Goal: Task Accomplishment & Management: Use online tool/utility

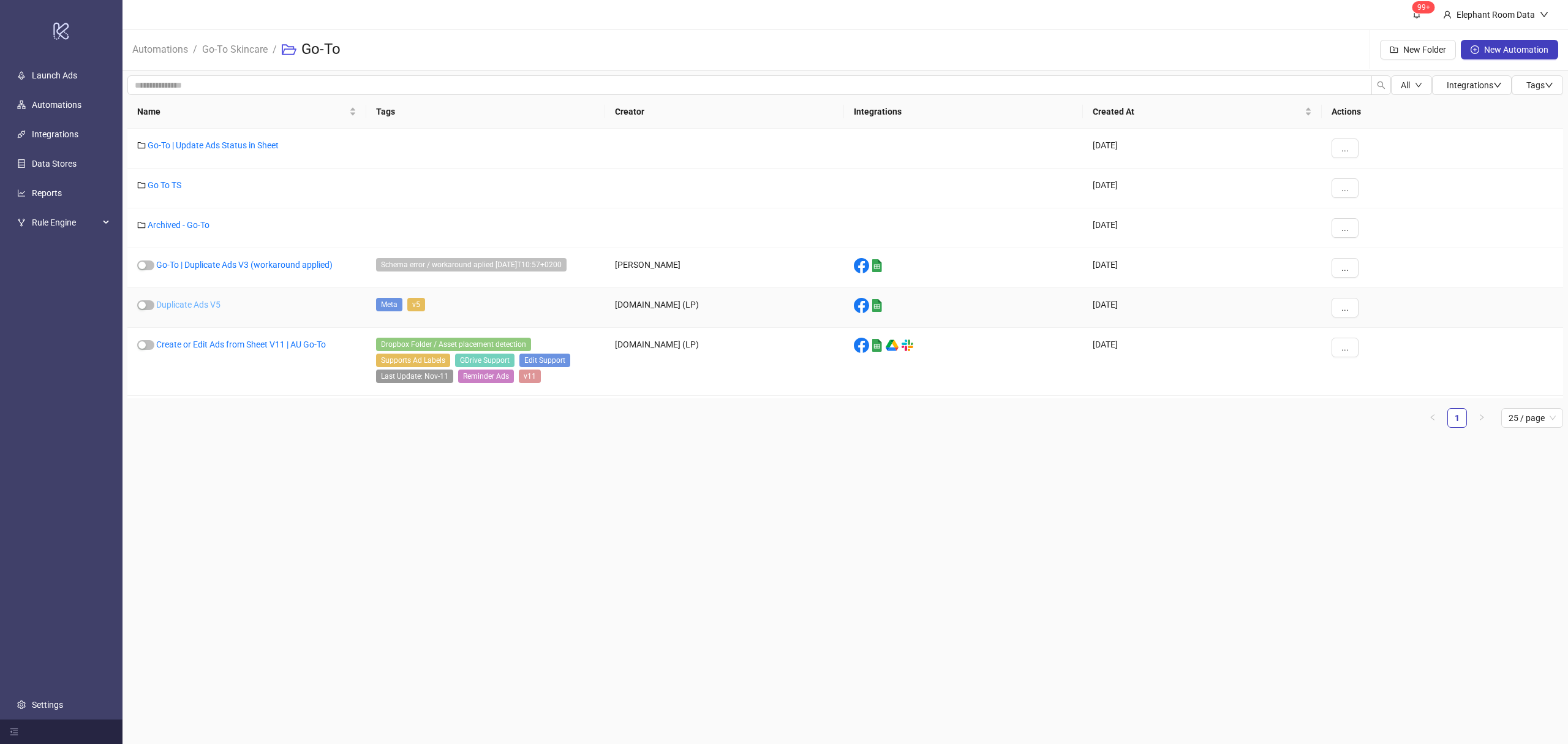
click at [199, 307] on link "Duplicate Ads V5" at bounding box center [188, 304] width 64 height 9
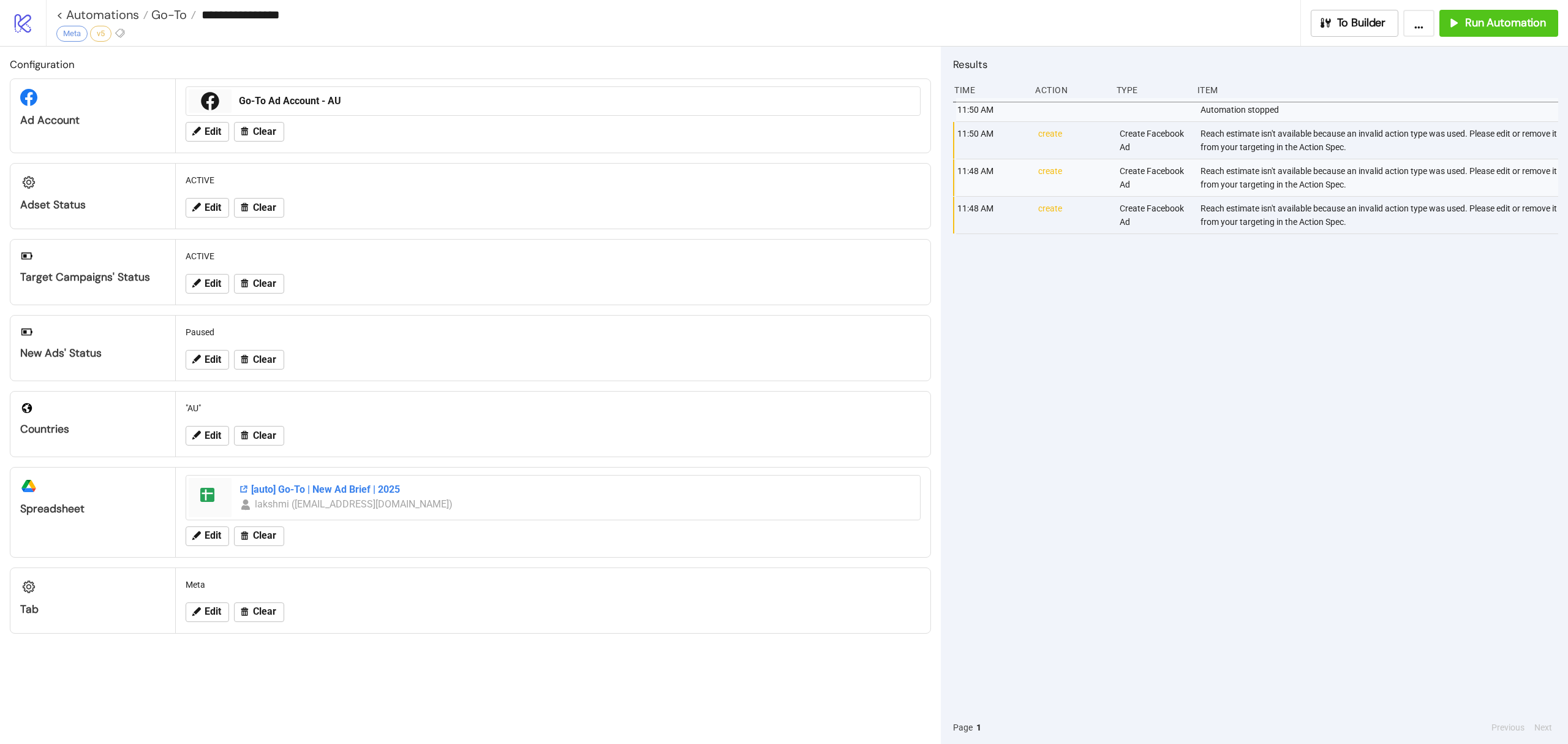
click at [447, 496] on div "[auto] Go-To | New Ad Brief | 2025" at bounding box center [575, 489] width 673 height 13
click at [1477, 20] on span "Run Automation" at bounding box center [1505, 23] width 81 height 14
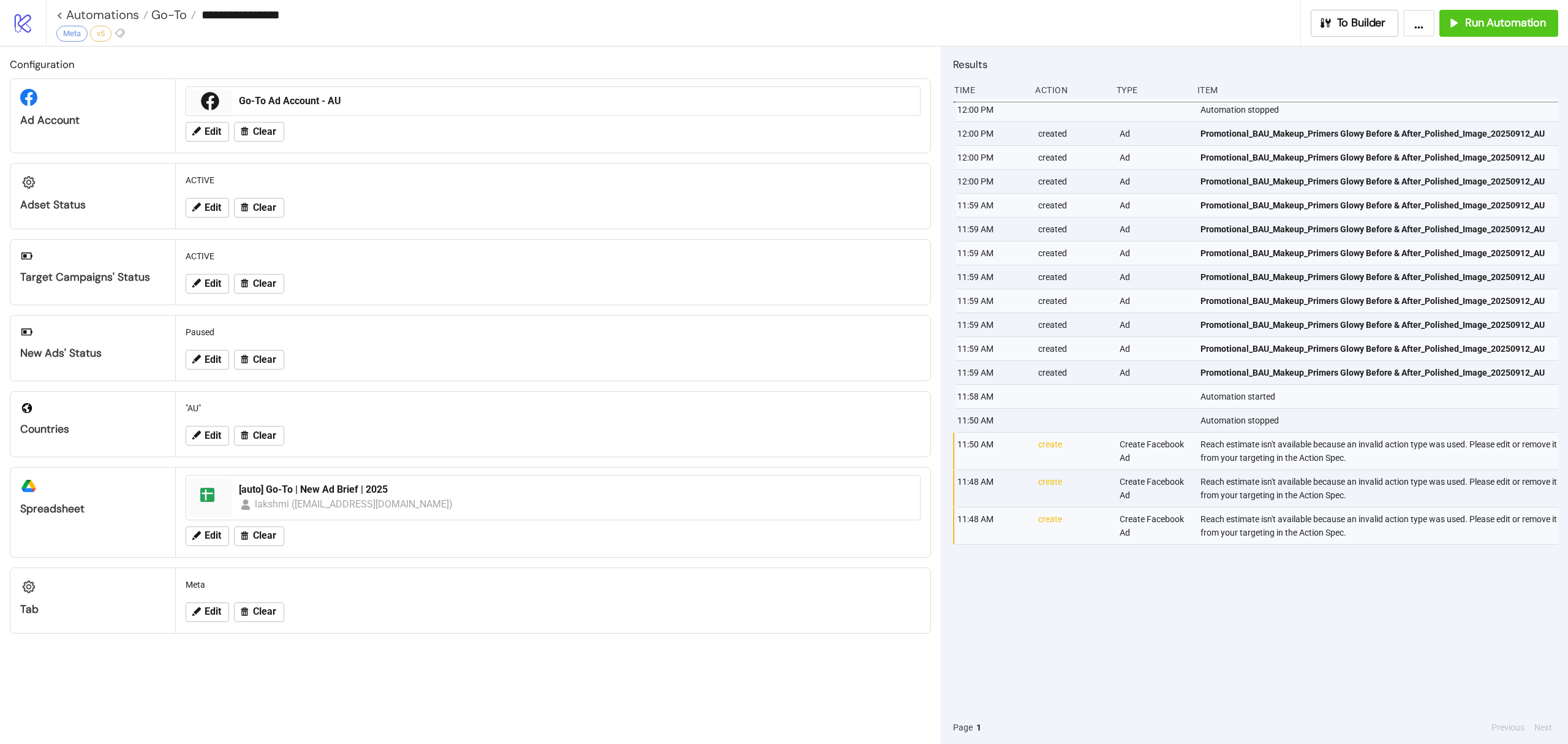
click at [446, 110] on div "Go-To Ad Account - AU" at bounding box center [576, 101] width 684 height 23
click at [319, 99] on div "Go-To Ad Account - AU" at bounding box center [575, 101] width 673 height 13
click at [100, 11] on link "< Automations" at bounding box center [102, 14] width 92 height 12
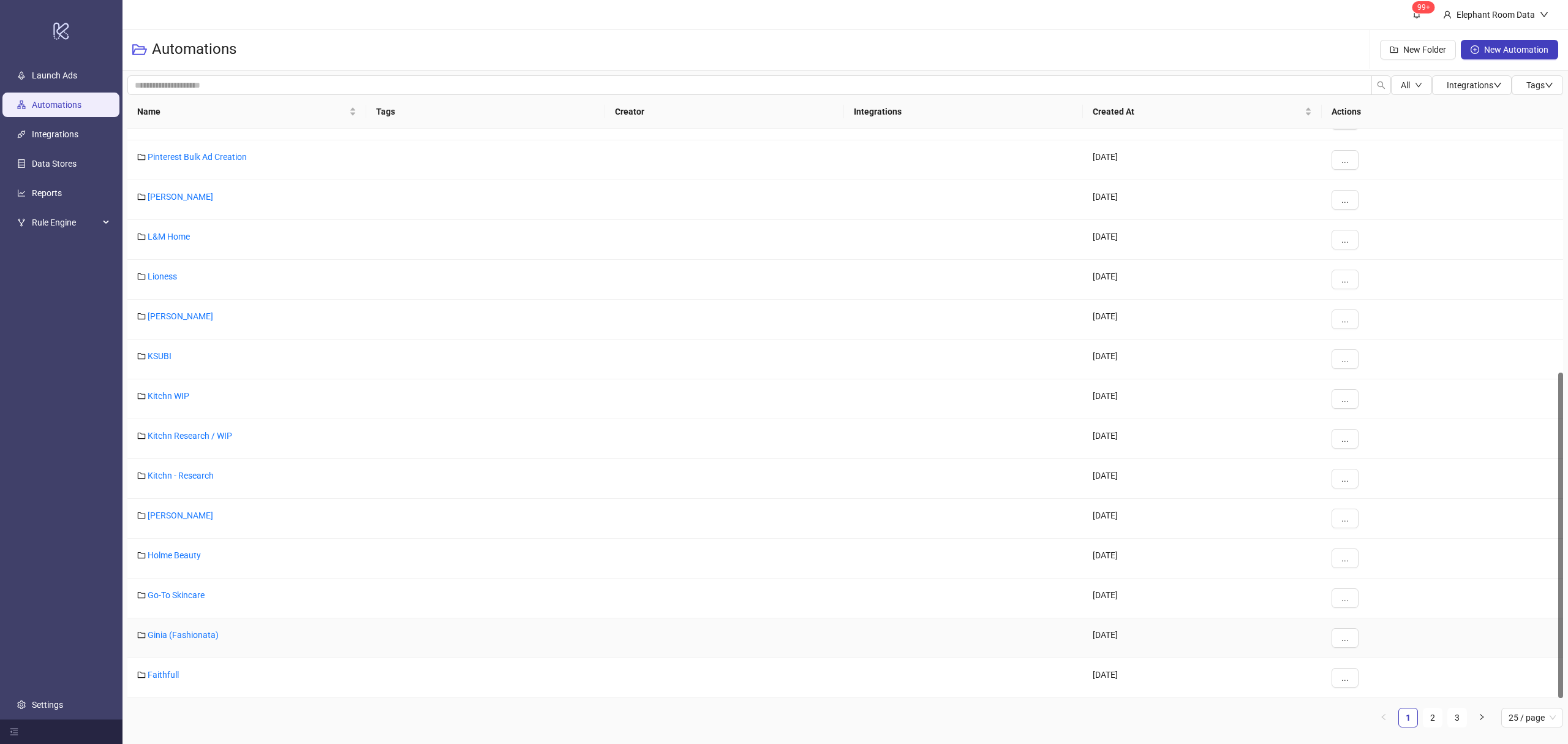
scroll to position [181, 0]
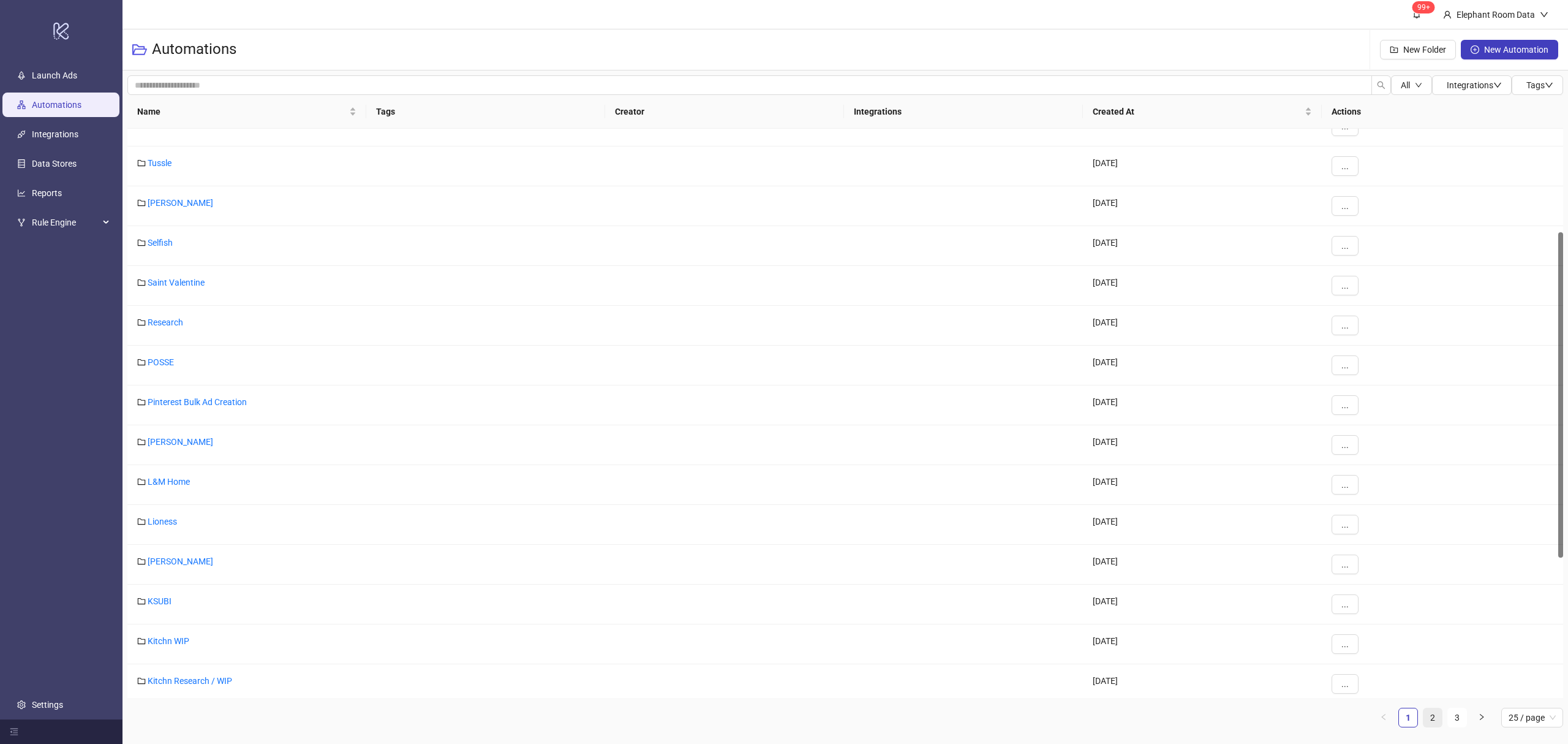
click at [1434, 721] on link "2" at bounding box center [1433, 718] width 19 height 19
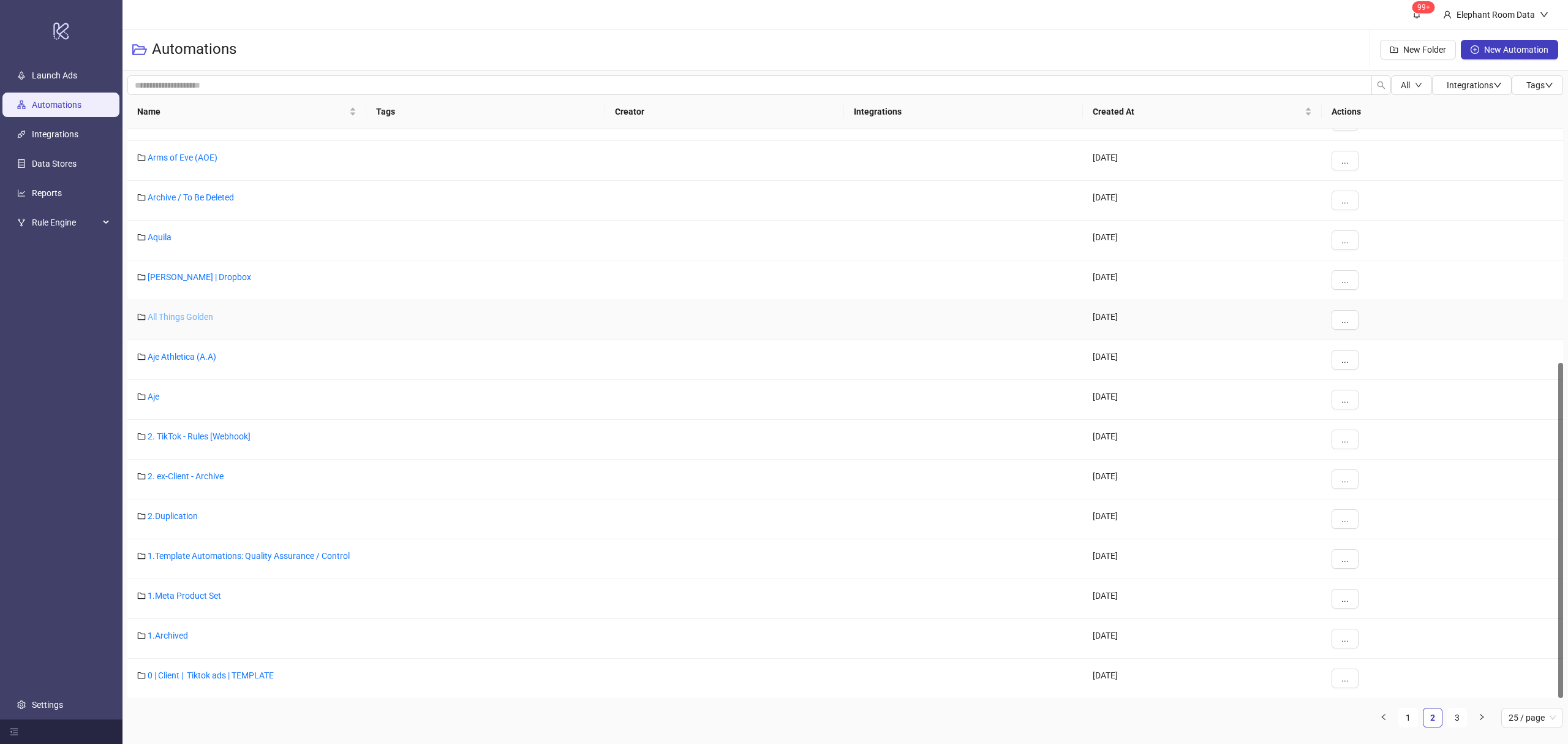
scroll to position [233, 0]
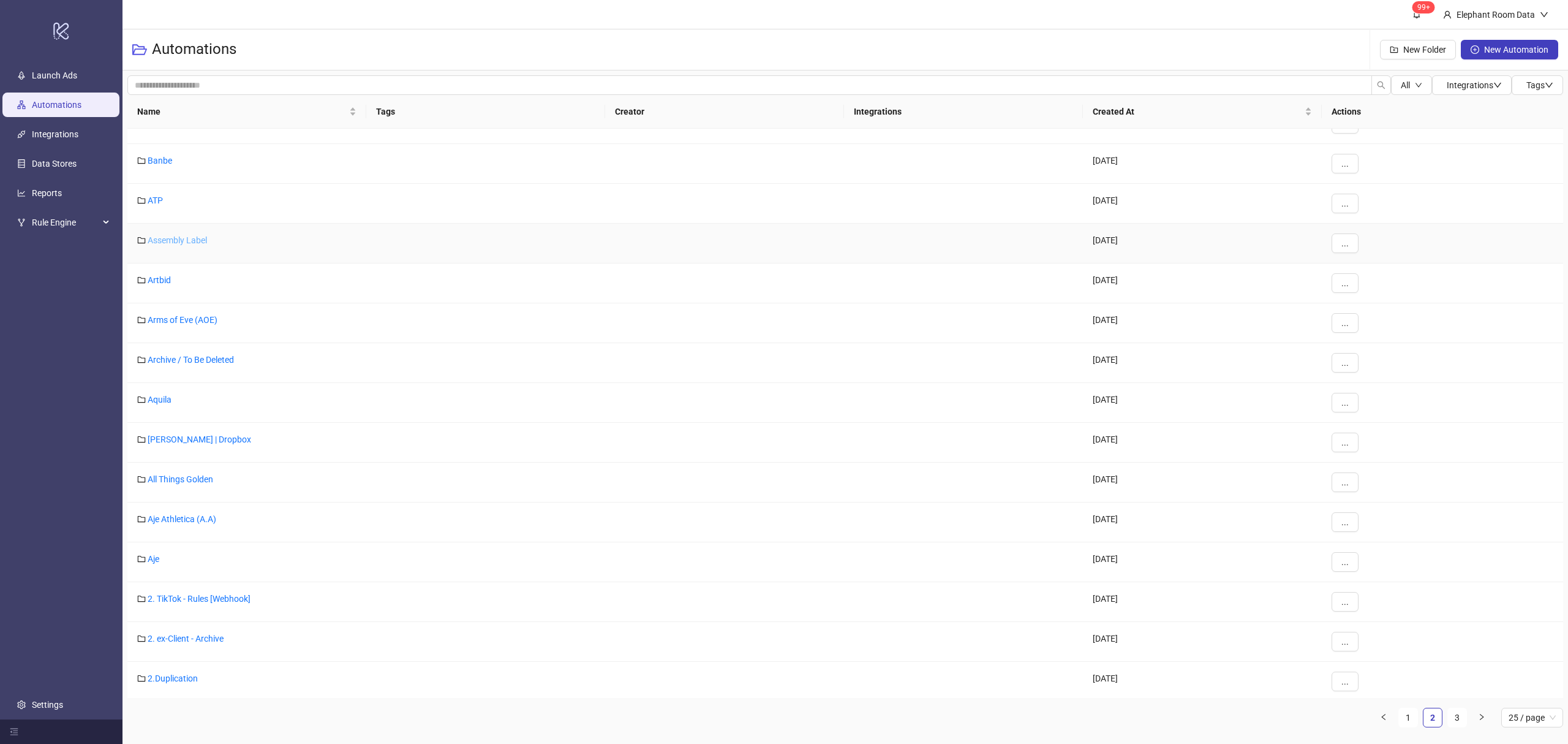
click at [189, 240] on link "Assembly Label" at bounding box center [177, 240] width 59 height 9
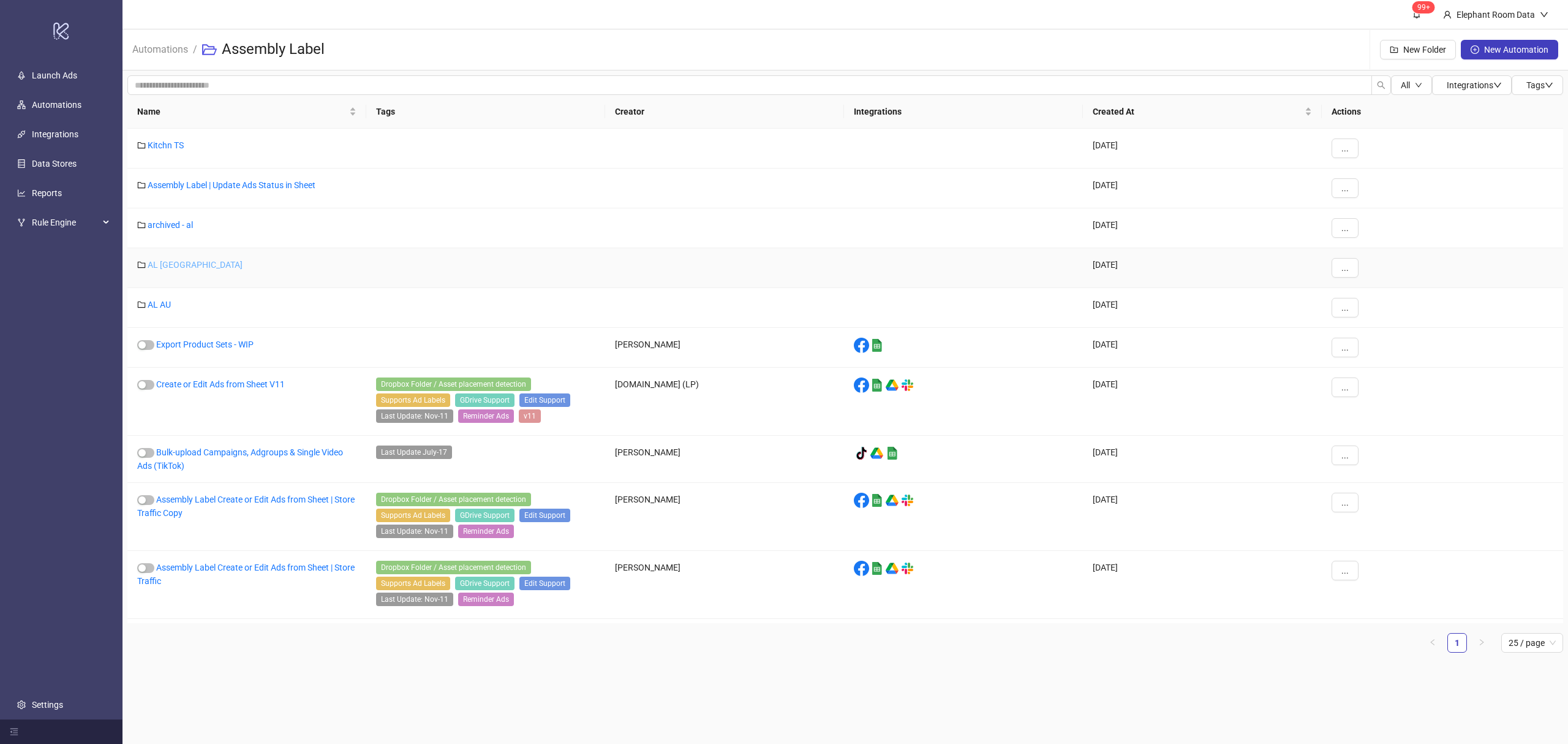
click at [158, 260] on link "AL [GEOGRAPHIC_DATA]" at bounding box center [194, 265] width 95 height 9
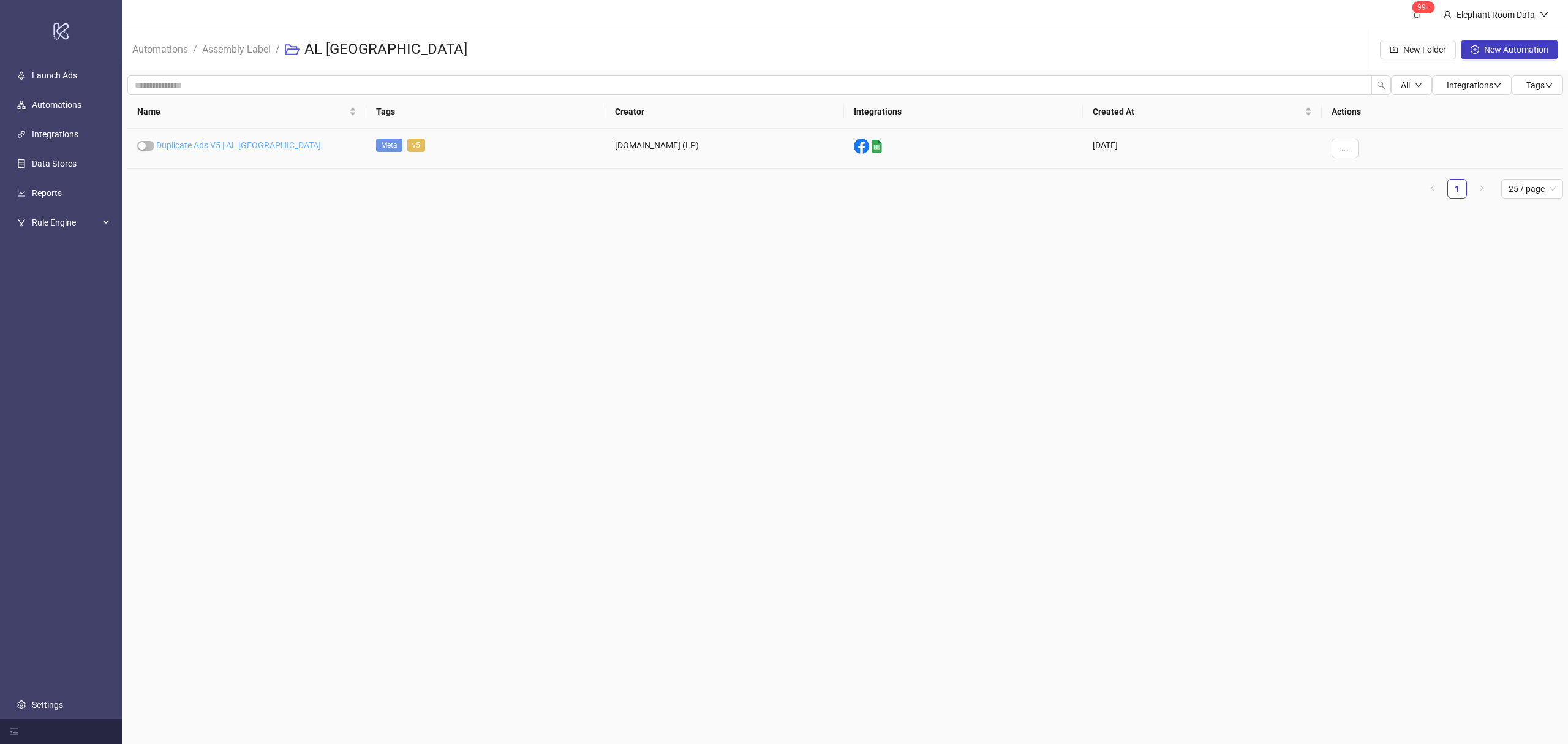
click at [232, 147] on link "Duplicate Ads V5 | AL [GEOGRAPHIC_DATA]" at bounding box center [238, 145] width 164 height 9
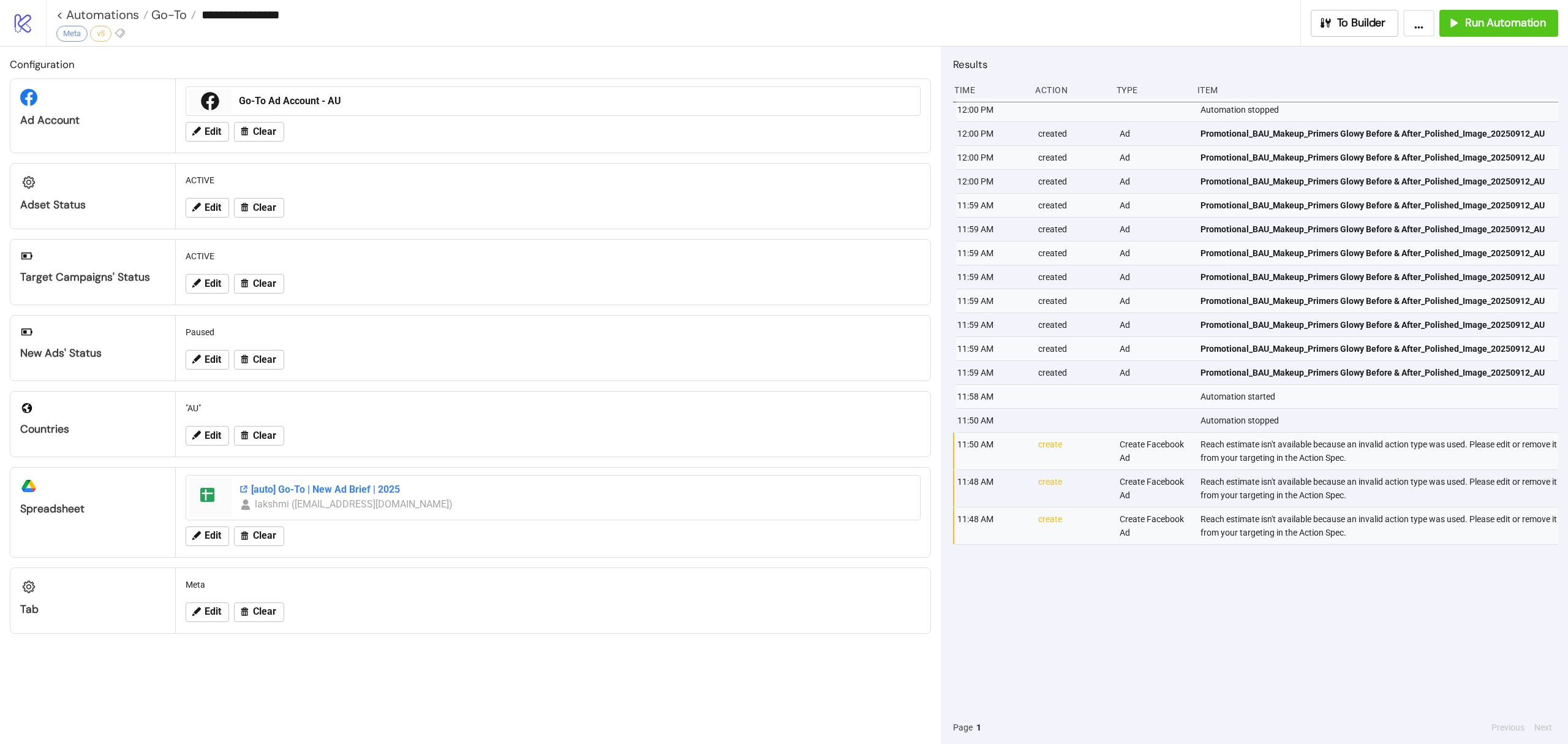
type input "**********"
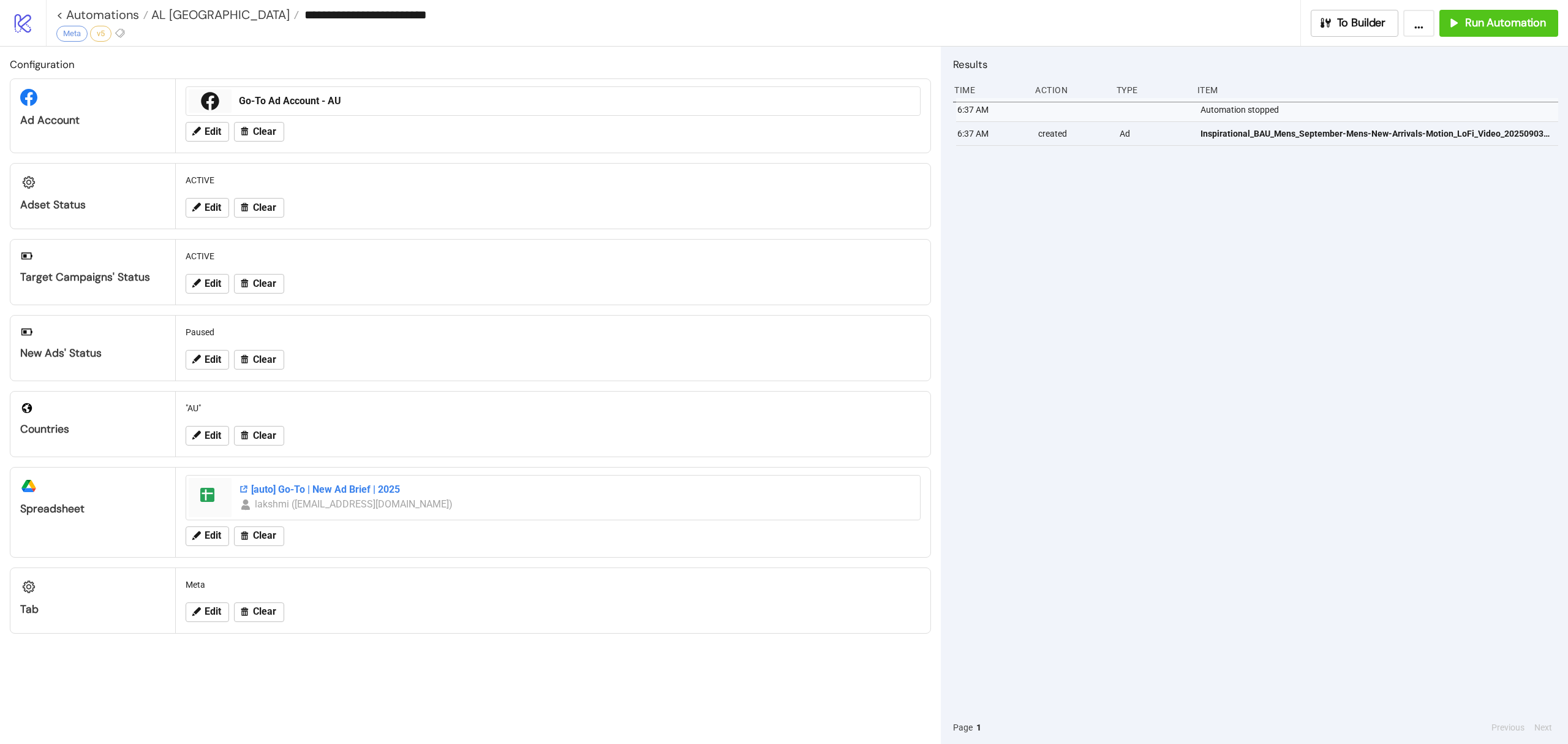
click at [288, 496] on div "[auto] Go-To | New Ad Brief | 2025" at bounding box center [575, 489] width 673 height 13
click at [297, 490] on div "[Auto] Assembly Label | New Ad Brief | 2024 V2" at bounding box center [575, 489] width 673 height 13
click at [1540, 25] on span "Run Automation" at bounding box center [1505, 23] width 81 height 14
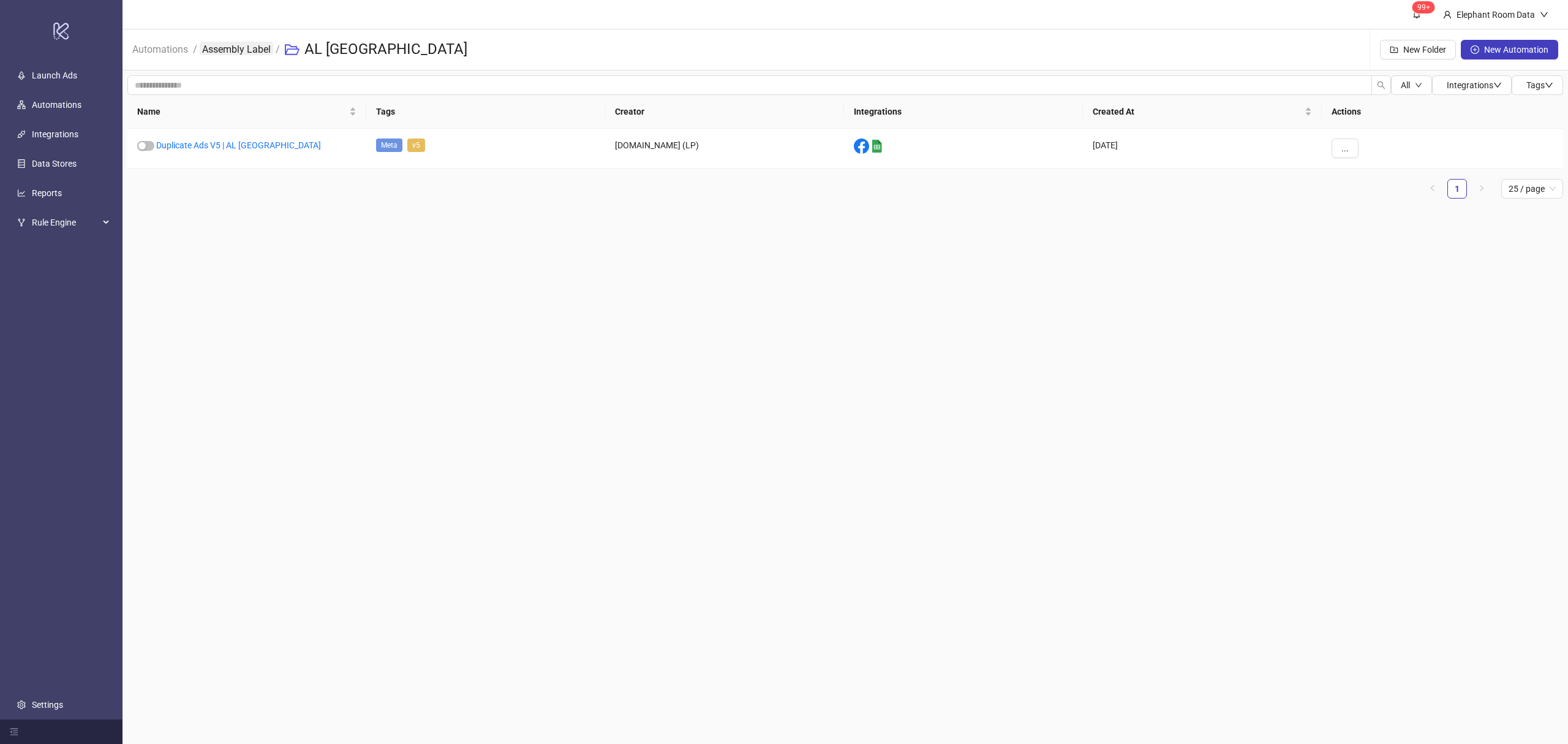
click at [254, 52] on link "Assembly Label" at bounding box center [237, 48] width 73 height 13
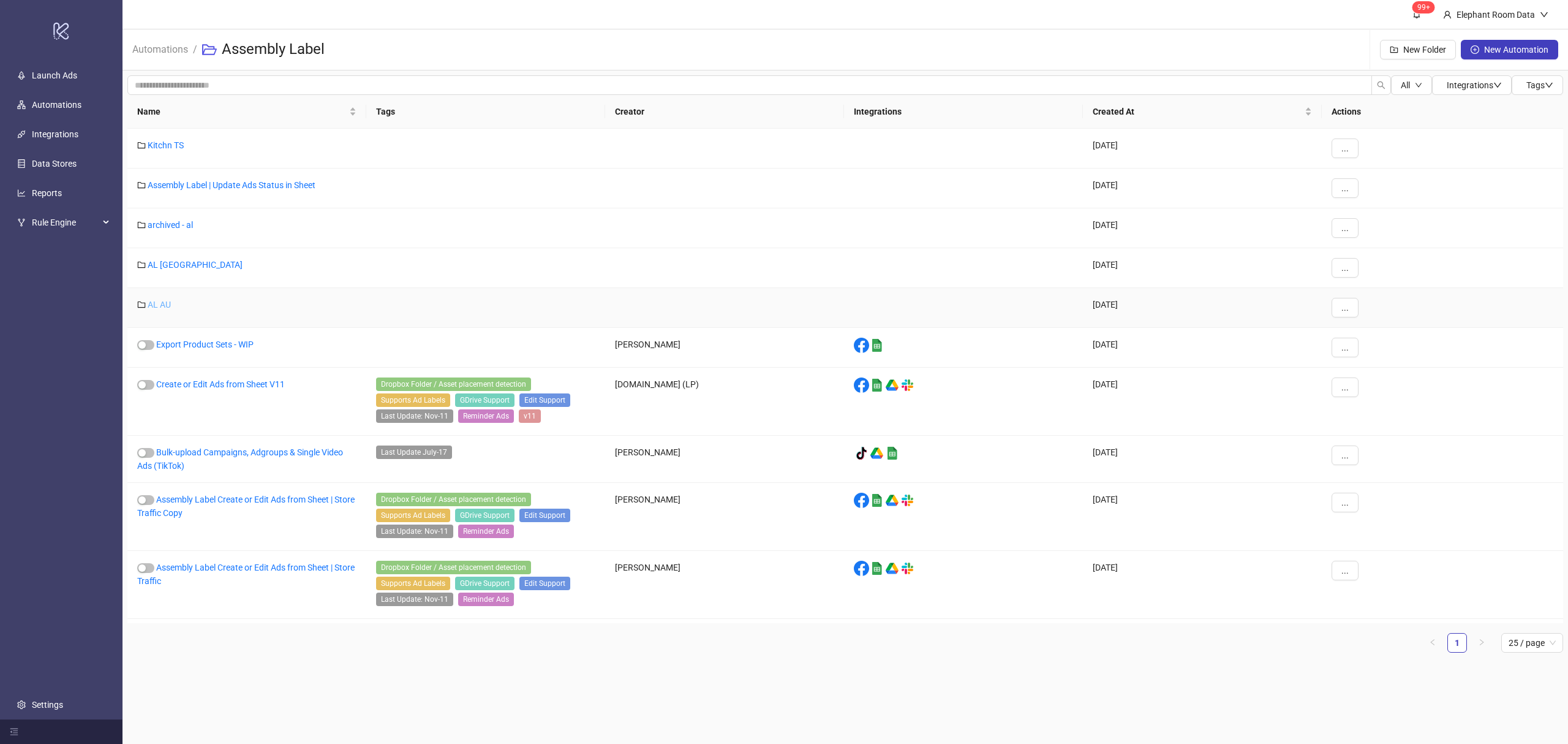
click at [154, 309] on link "AL AU" at bounding box center [159, 304] width 23 height 9
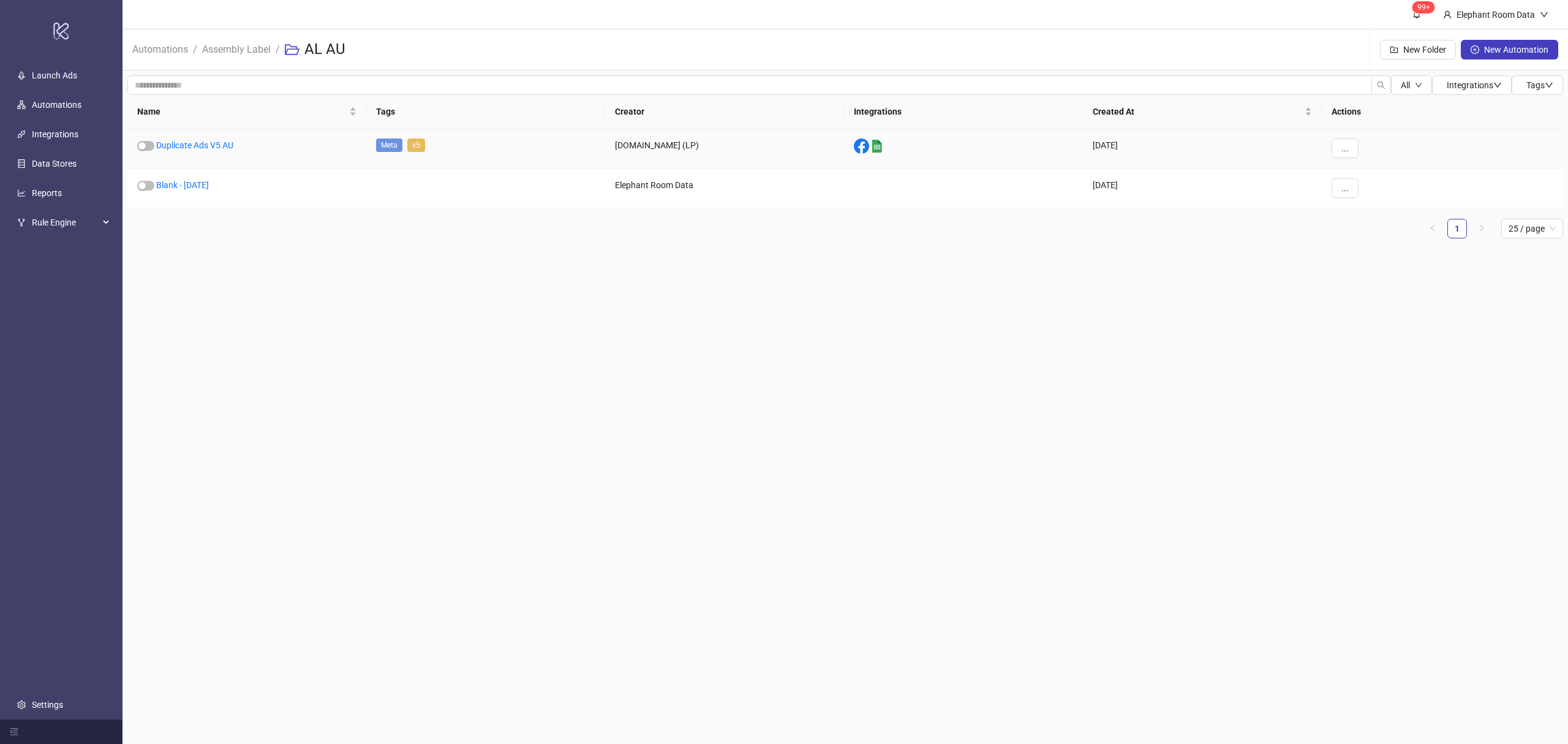
click at [223, 150] on div "Duplicate Ads V5 AU" at bounding box center [247, 148] width 238 height 39
click at [205, 140] on link "Duplicate Ads V5 AU" at bounding box center [194, 145] width 77 height 9
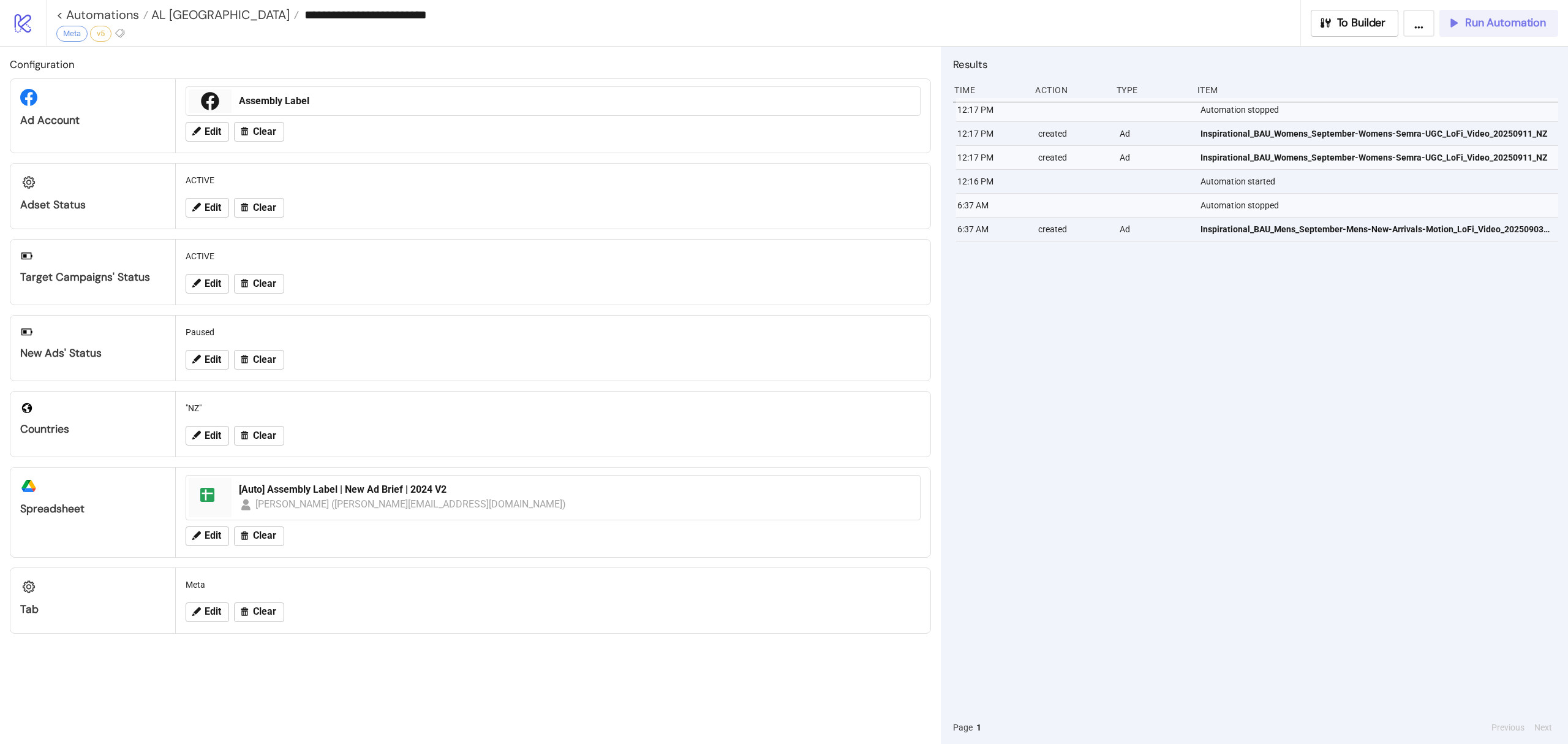
click at [1478, 11] on button "Run Automation" at bounding box center [1499, 23] width 119 height 27
type input "**********"
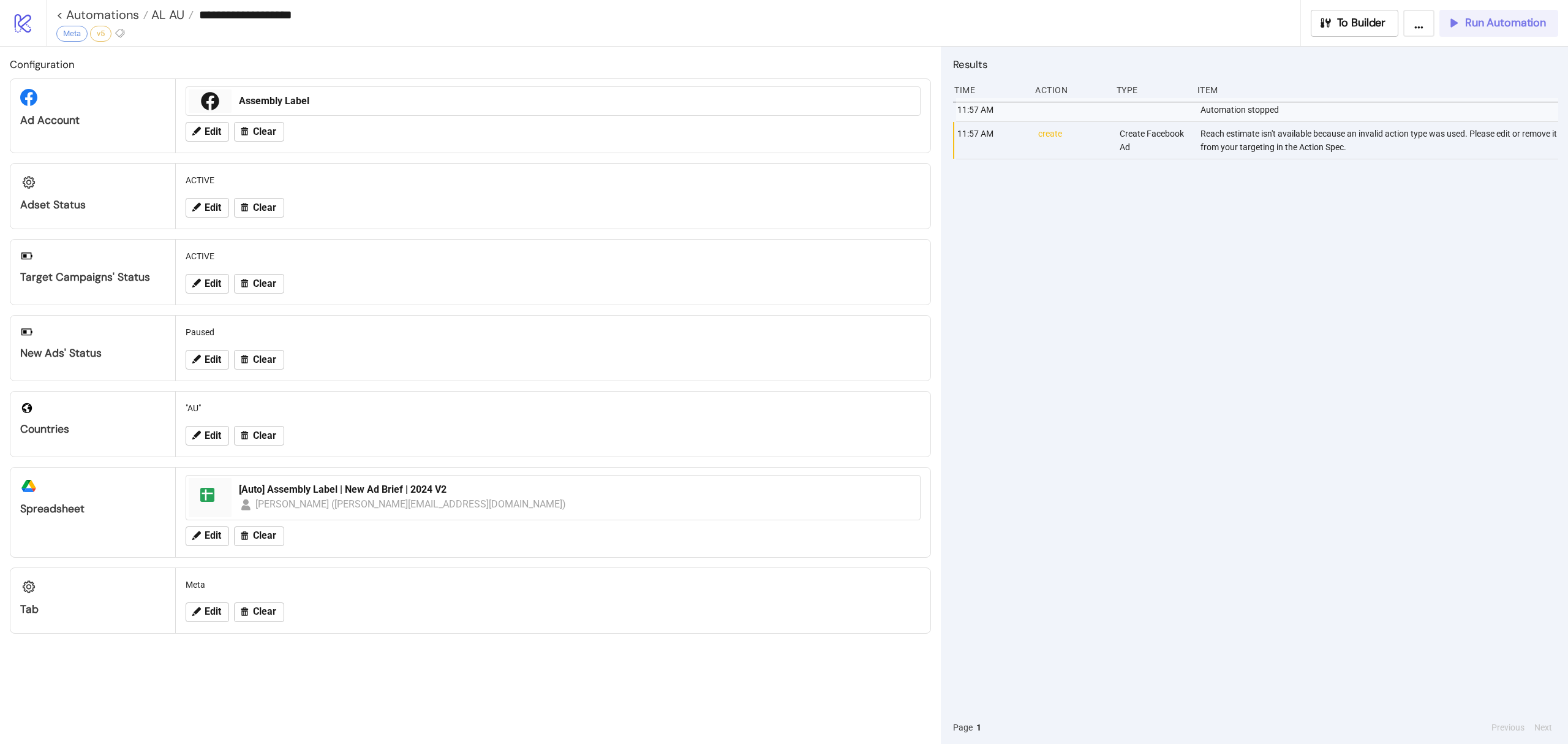
click at [1495, 29] on span "Run Automation" at bounding box center [1505, 23] width 81 height 14
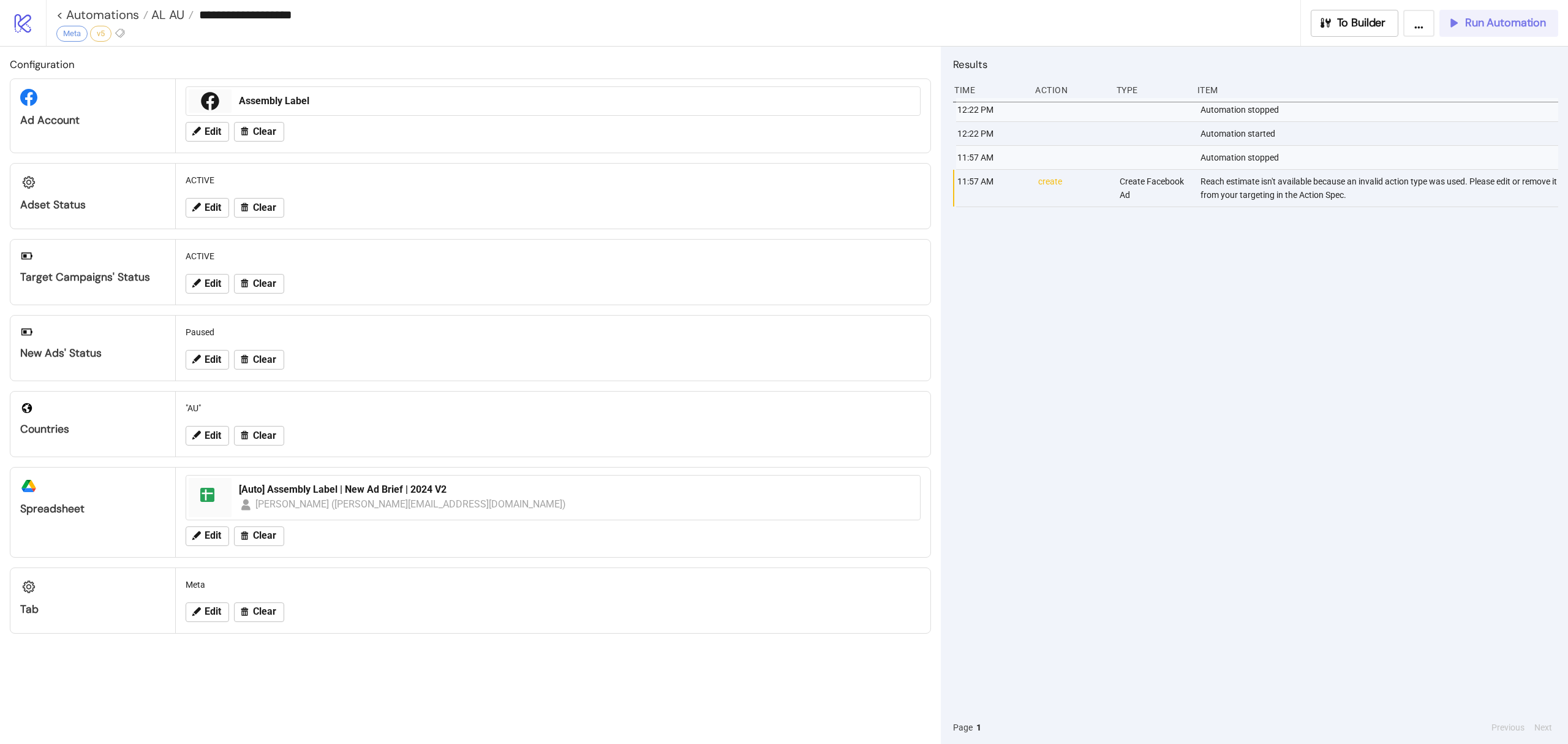
click at [1503, 17] on span "Run Automation" at bounding box center [1505, 23] width 81 height 14
